Goal: Use online tool/utility: Utilize a website feature to perform a specific function

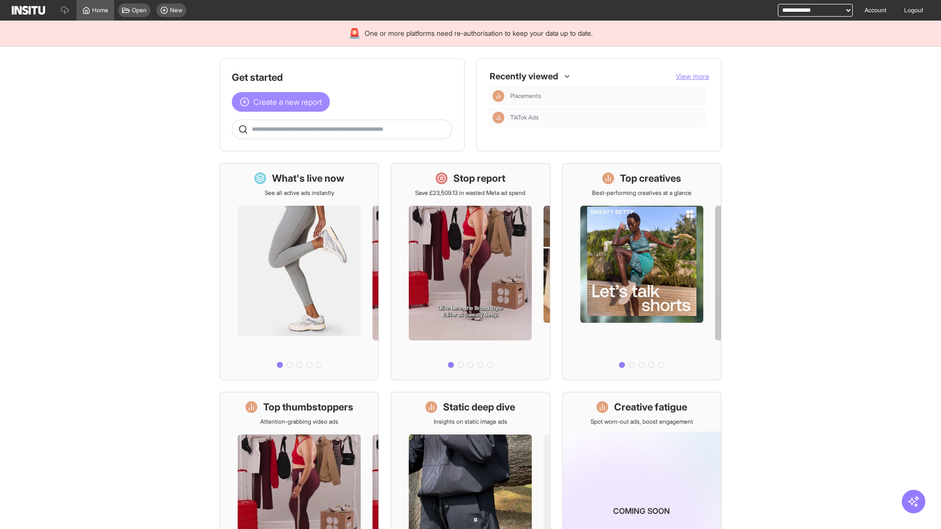
click at [283, 102] on span "Create a new report" at bounding box center [287, 102] width 69 height 12
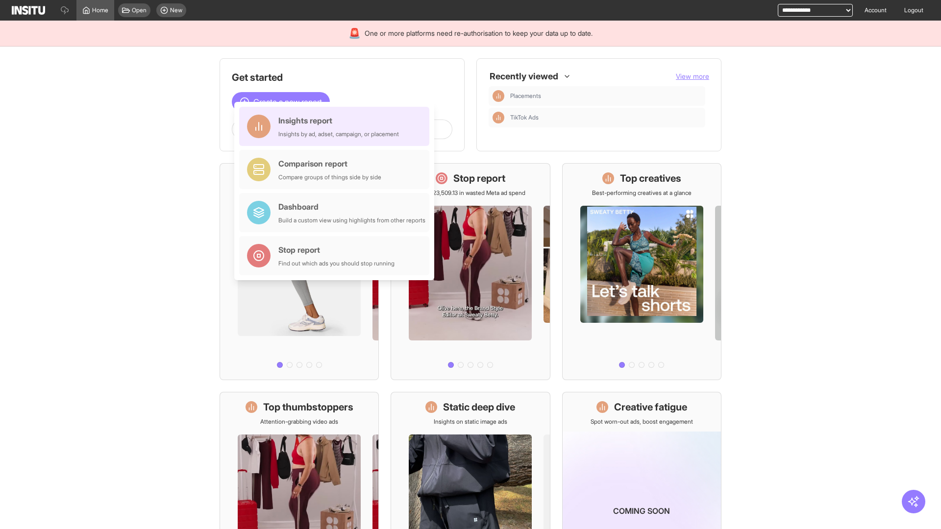
click at [337, 126] on div "Insights report Insights by ad, adset, campaign, or placement" at bounding box center [338, 127] width 121 height 24
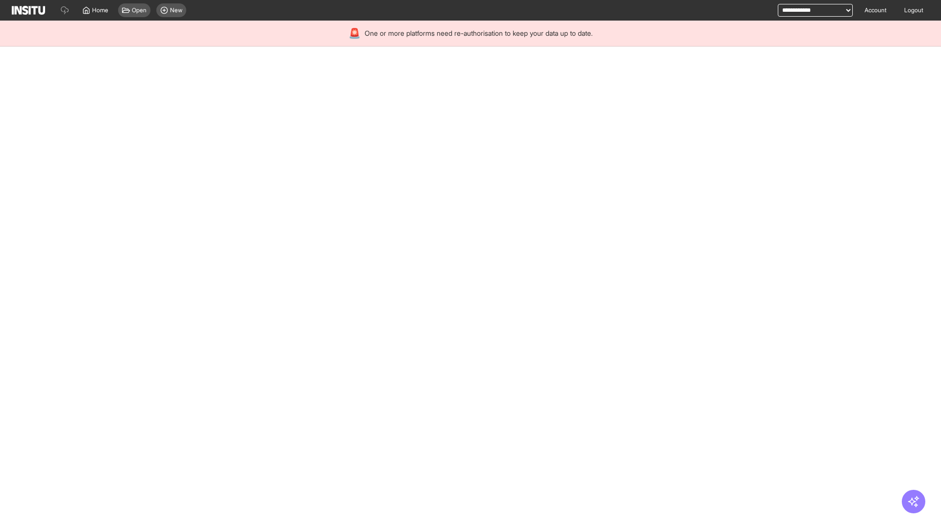
select select "**"
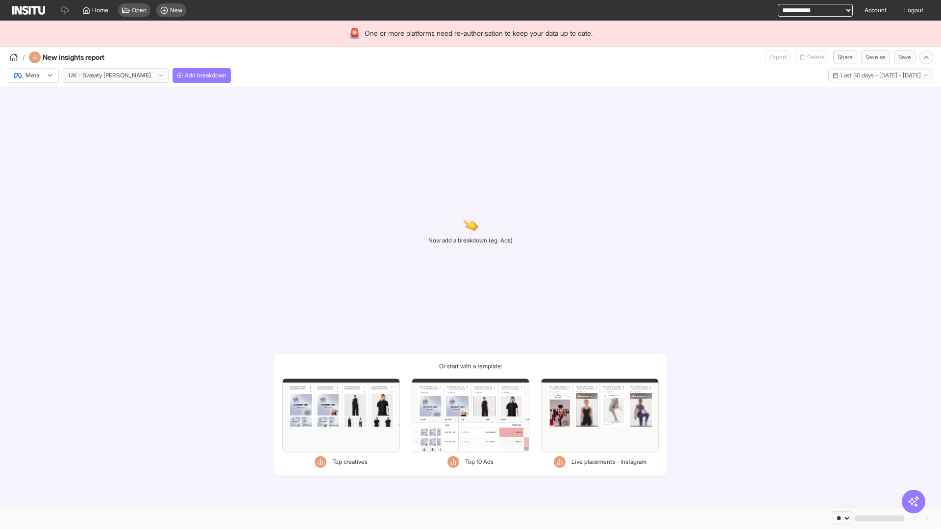
click at [33, 75] on div at bounding box center [26, 76] width 27 height 10
click at [33, 97] on span "Meta" at bounding box center [32, 96] width 13 height 9
click at [185, 75] on span "Add breakdown" at bounding box center [206, 76] width 42 height 8
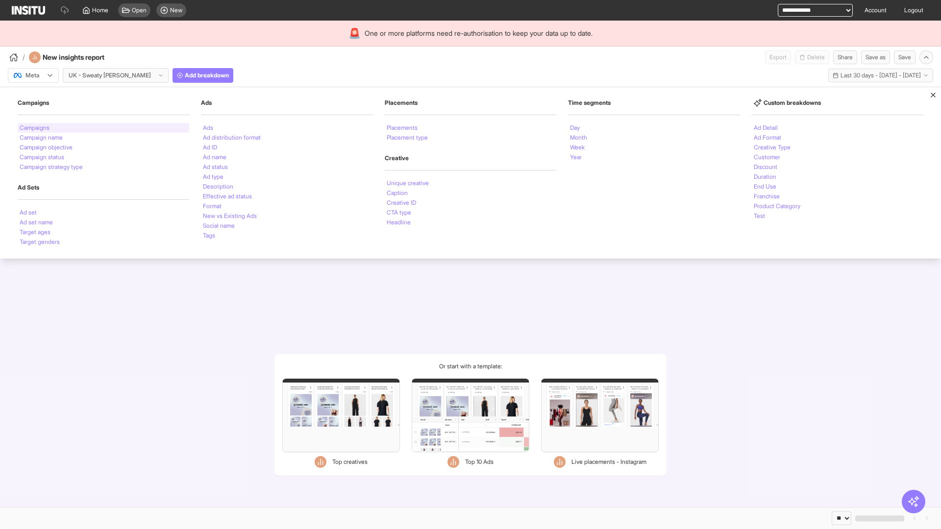
click at [35, 128] on li "Campaigns" at bounding box center [35, 128] width 30 height 6
